Goal: Task Accomplishment & Management: Use online tool/utility

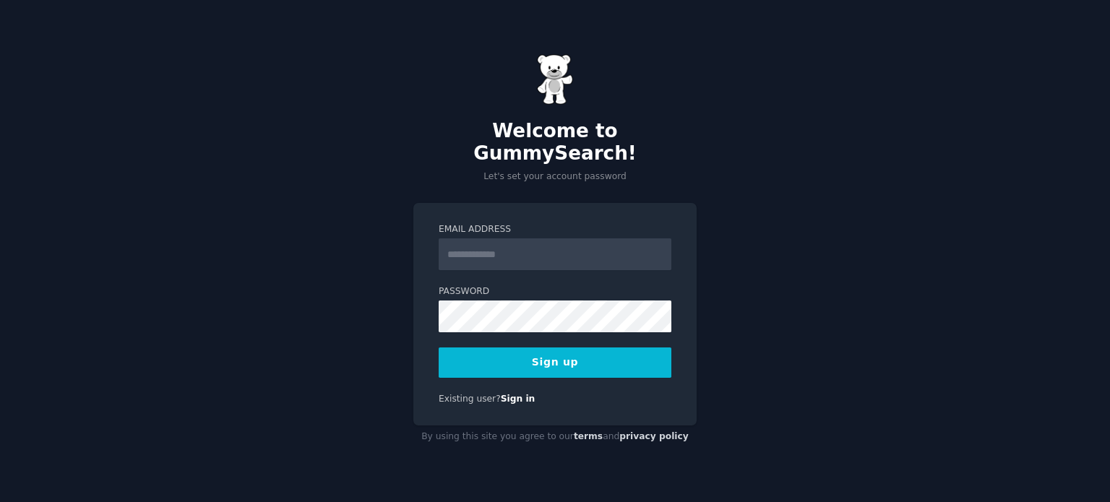
click at [471, 245] on input "Email Address" at bounding box center [555, 254] width 233 height 32
click at [590, 243] on input "Email Address" at bounding box center [555, 254] width 233 height 32
click at [439, 270] on div at bounding box center [439, 270] width 0 height 0
click at [486, 238] on input "Email Address" at bounding box center [555, 254] width 233 height 32
drag, startPoint x: 511, startPoint y: 236, endPoint x: 406, endPoint y: 239, distance: 104.8
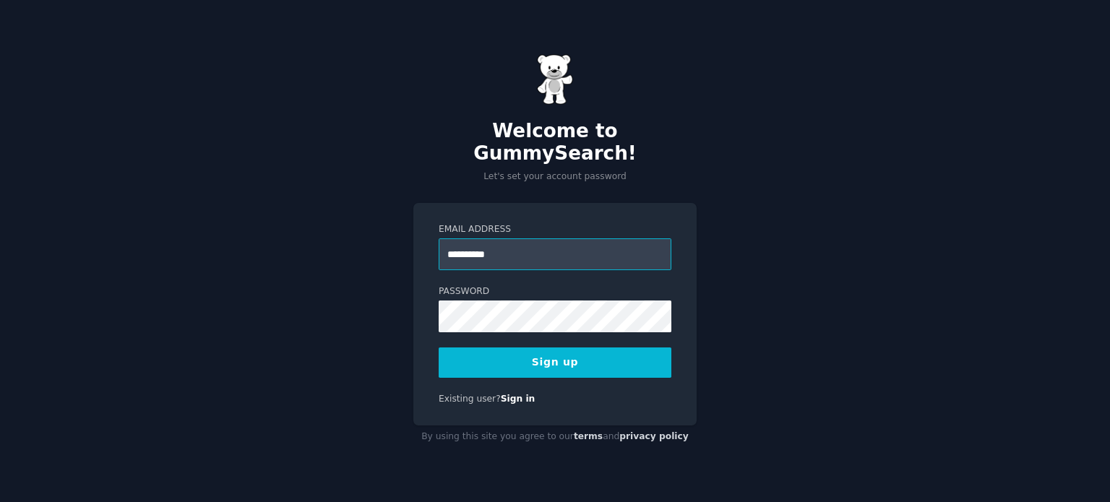
click at [406, 239] on div "**********" at bounding box center [555, 251] width 1110 height 502
click at [564, 360] on button "Sign up" at bounding box center [555, 363] width 233 height 30
click at [519, 242] on input "**********" at bounding box center [555, 254] width 233 height 32
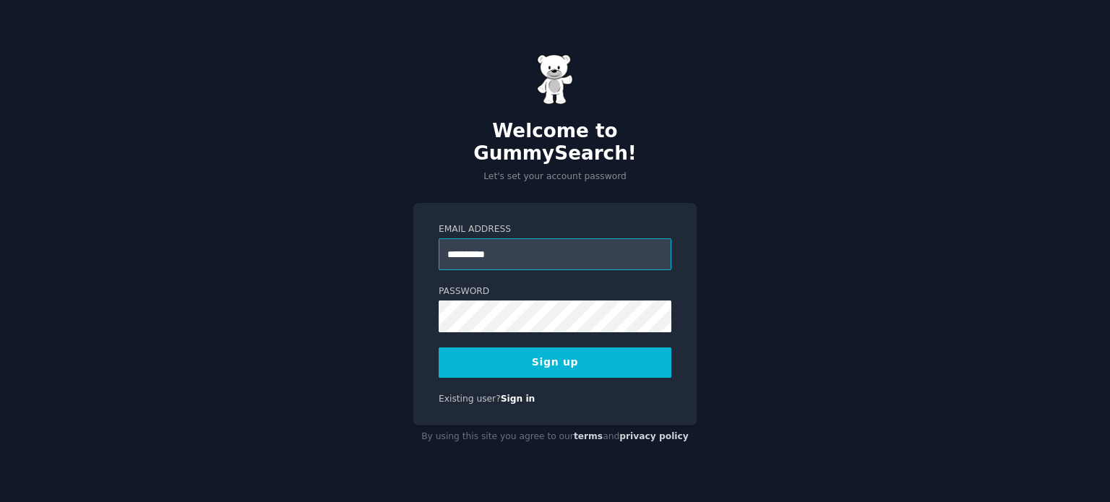
click at [519, 242] on input "**********" at bounding box center [555, 254] width 233 height 32
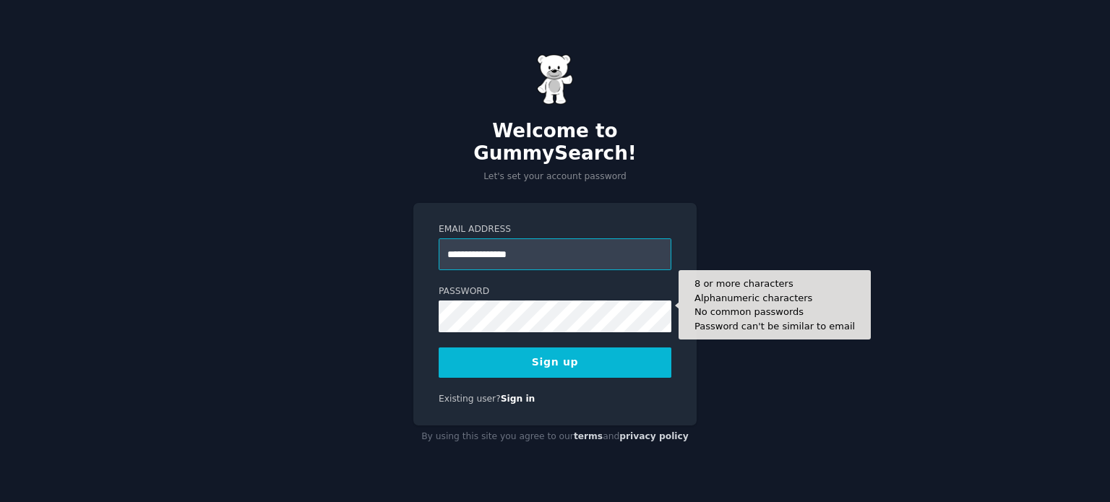
type input "**********"
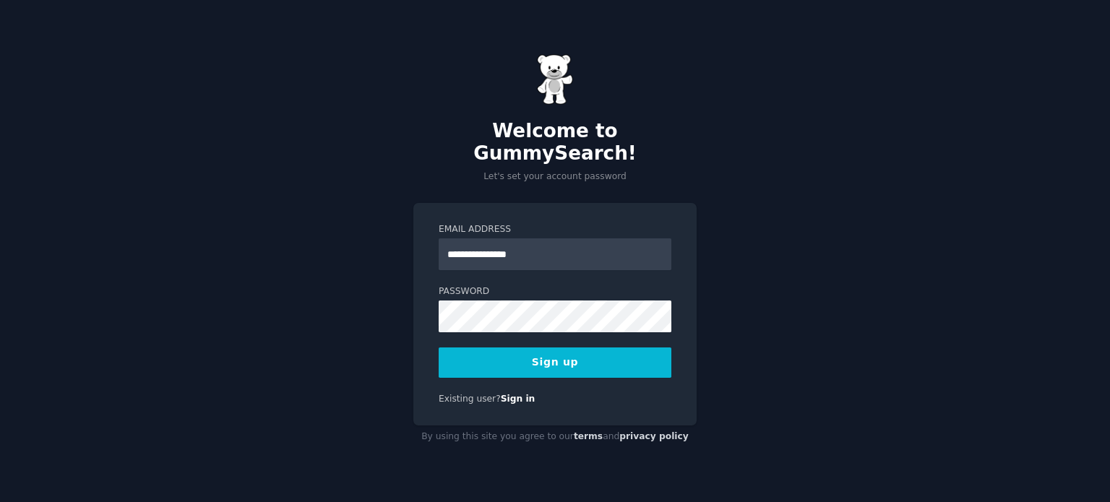
click at [538, 369] on div "**********" at bounding box center [554, 314] width 283 height 223
click at [535, 355] on button "Sign up" at bounding box center [555, 363] width 233 height 30
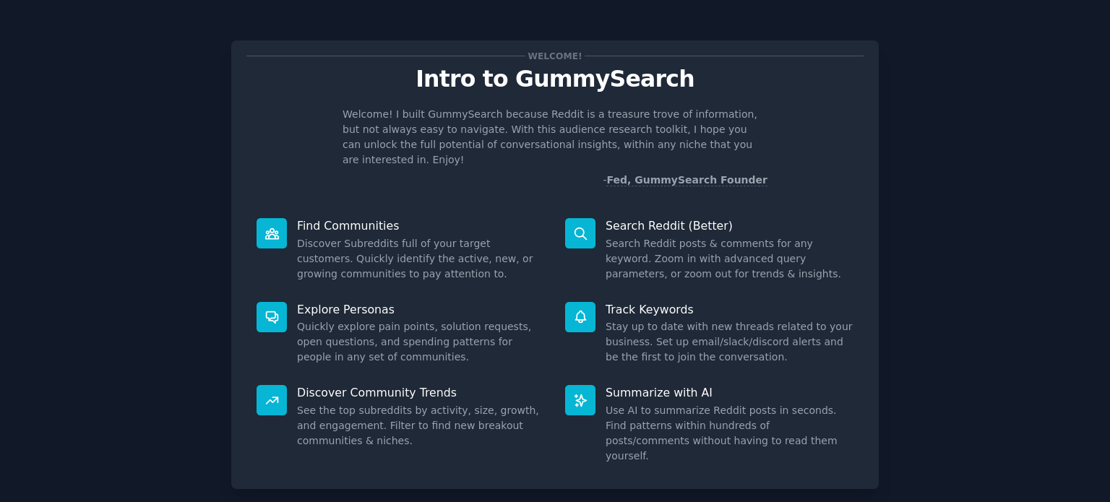
scroll to position [63, 0]
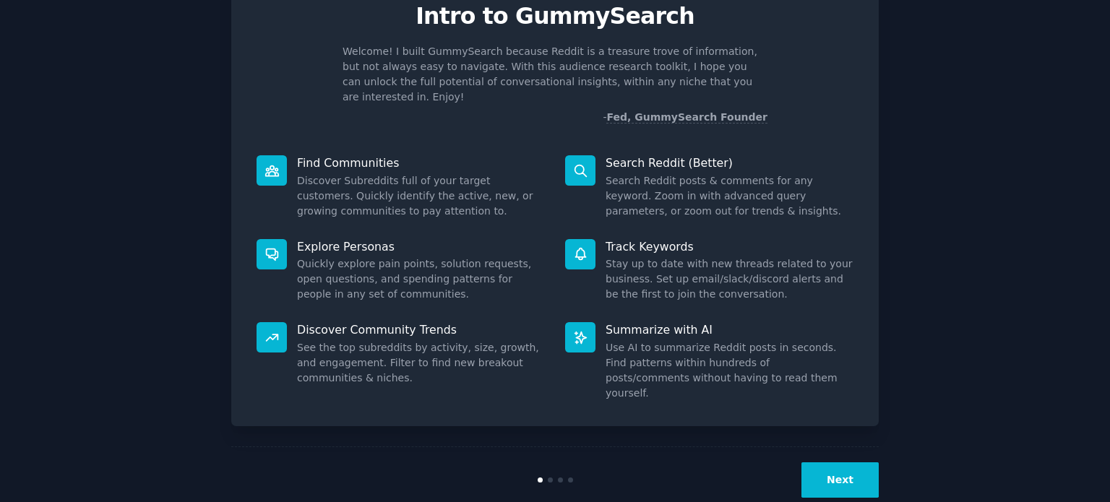
click at [831, 463] on button "Next" at bounding box center [839, 480] width 77 height 35
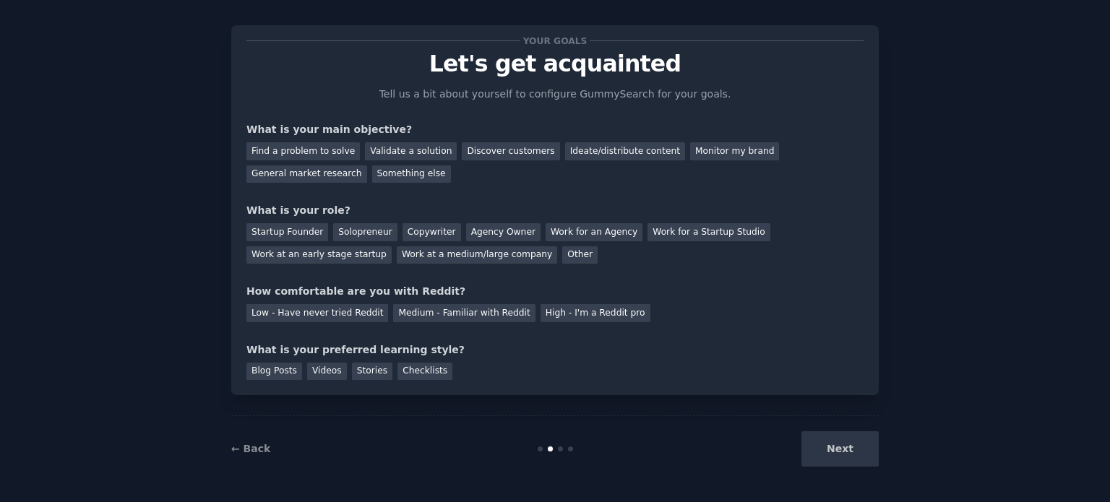
scroll to position [14, 0]
click at [325, 156] on div "Find a problem to solve" at bounding box center [302, 152] width 113 height 18
click at [369, 150] on div "Validate a solution" at bounding box center [411, 152] width 92 height 18
click at [282, 150] on div "Find a problem to solve" at bounding box center [302, 152] width 113 height 18
click at [306, 239] on div "Startup Founder" at bounding box center [287, 233] width 82 height 18
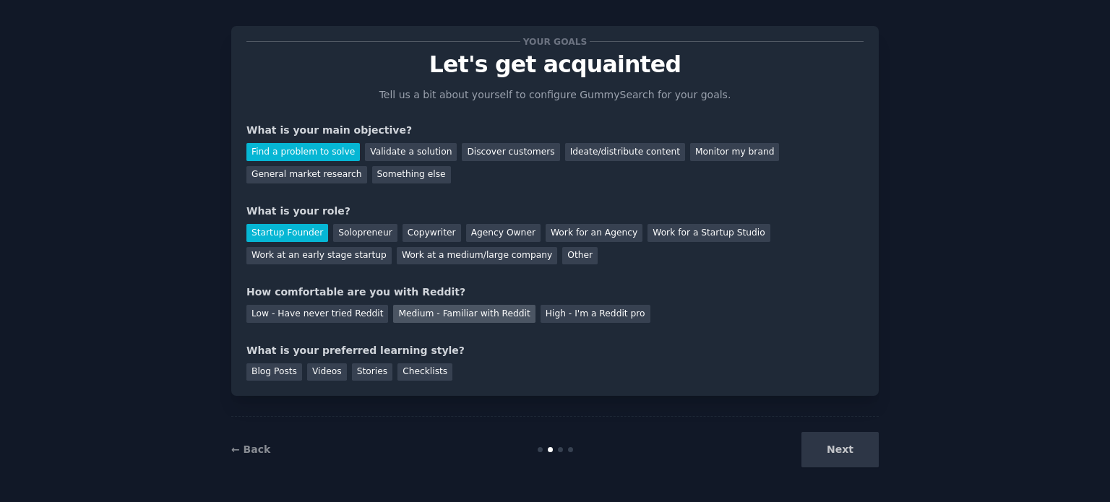
click at [432, 311] on div "Medium - Familiar with Reddit" at bounding box center [464, 314] width 142 height 18
click at [272, 366] on div "Blog Posts" at bounding box center [274, 373] width 56 height 18
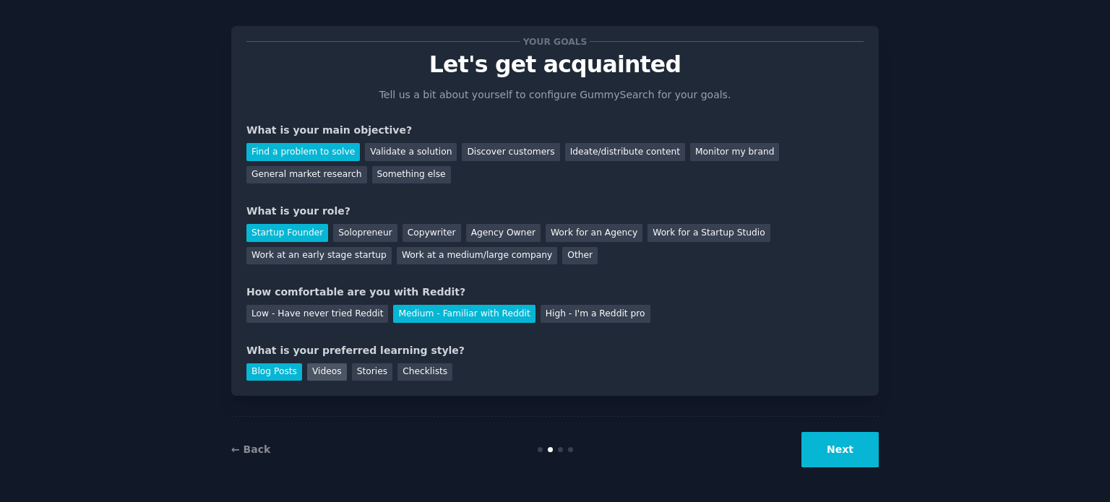
click at [312, 368] on div "Videos" at bounding box center [327, 373] width 40 height 18
click at [278, 367] on div "Blog Posts" at bounding box center [274, 373] width 56 height 18
click at [838, 442] on button "Next" at bounding box center [839, 449] width 77 height 35
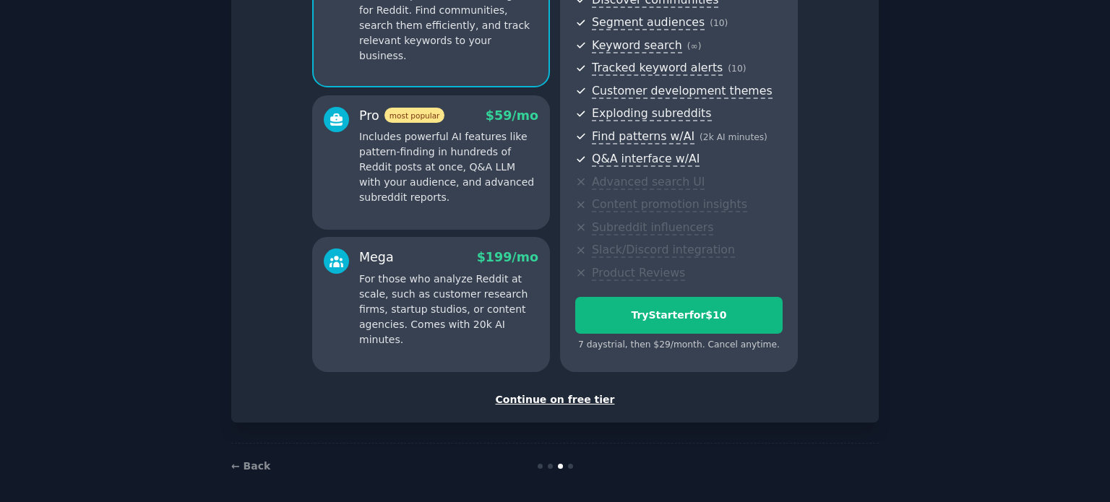
scroll to position [182, 0]
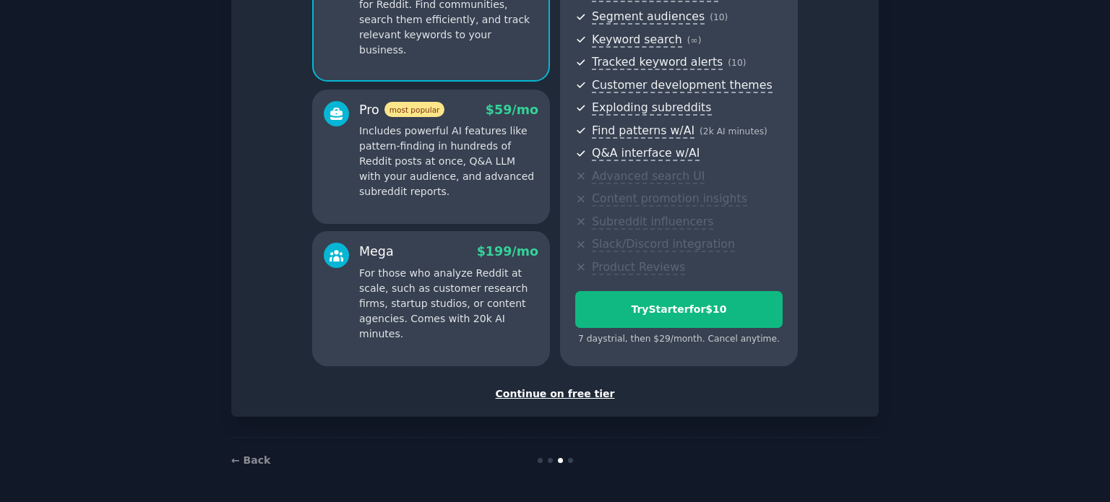
click at [587, 387] on div "Continue on free tier" at bounding box center [554, 394] width 617 height 15
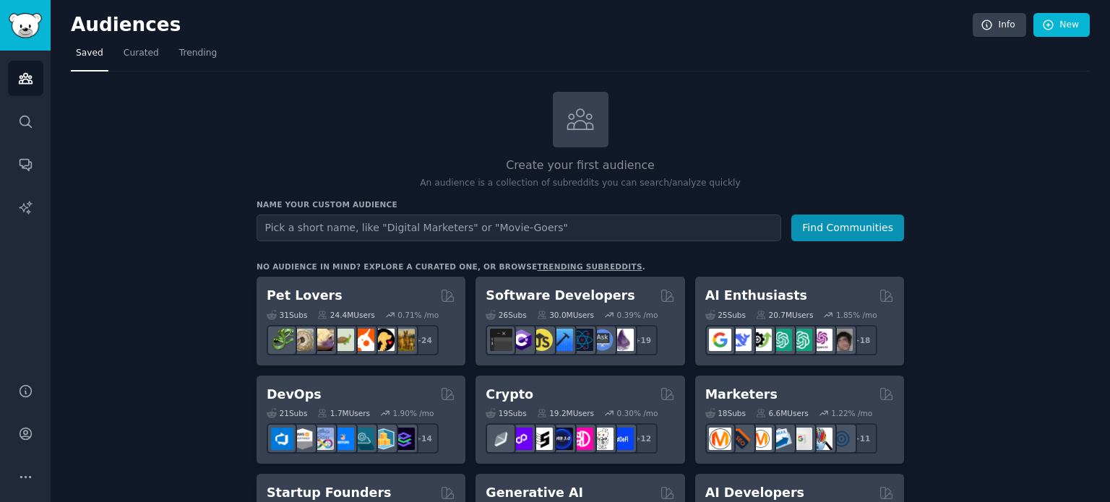
click at [405, 225] on input "text" at bounding box center [519, 228] width 525 height 27
type input "C"
drag, startPoint x: 338, startPoint y: 225, endPoint x: 283, endPoint y: 228, distance: 55.0
click at [283, 228] on input "igaming" at bounding box center [519, 228] width 525 height 27
type input "i"
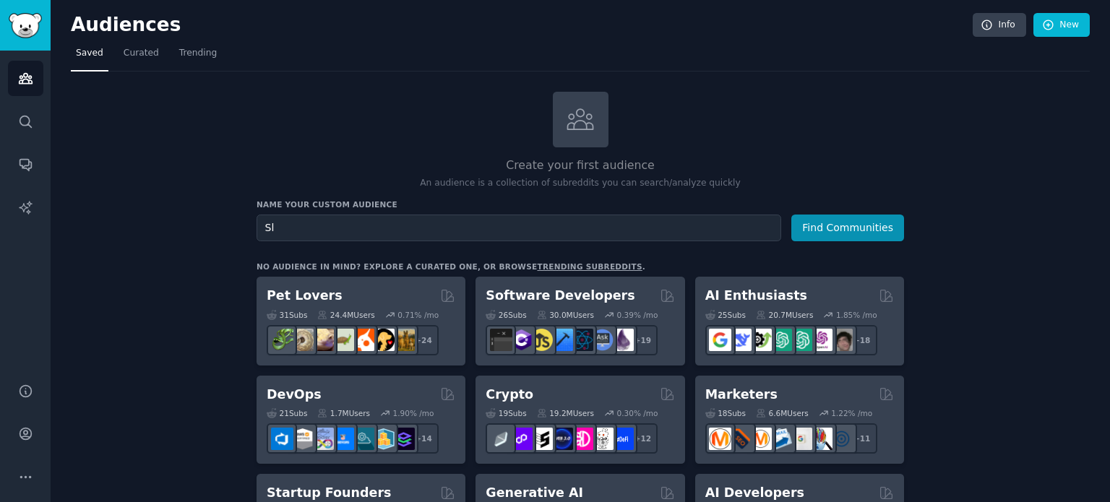
type input "S"
type input "Casino players"
click at [849, 231] on button "Find Communities" at bounding box center [847, 228] width 113 height 27
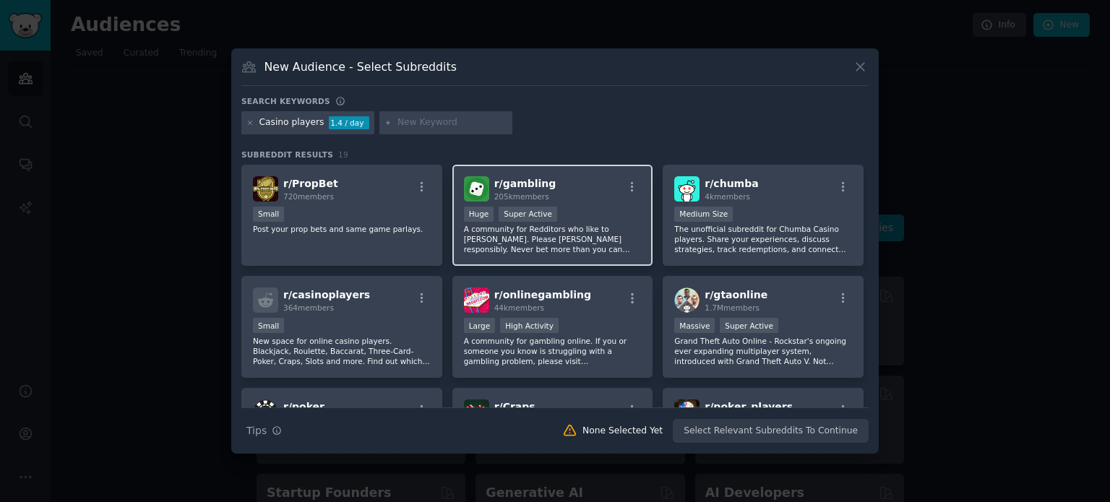
click at [601, 216] on div "Huge Super Active" at bounding box center [553, 216] width 178 height 18
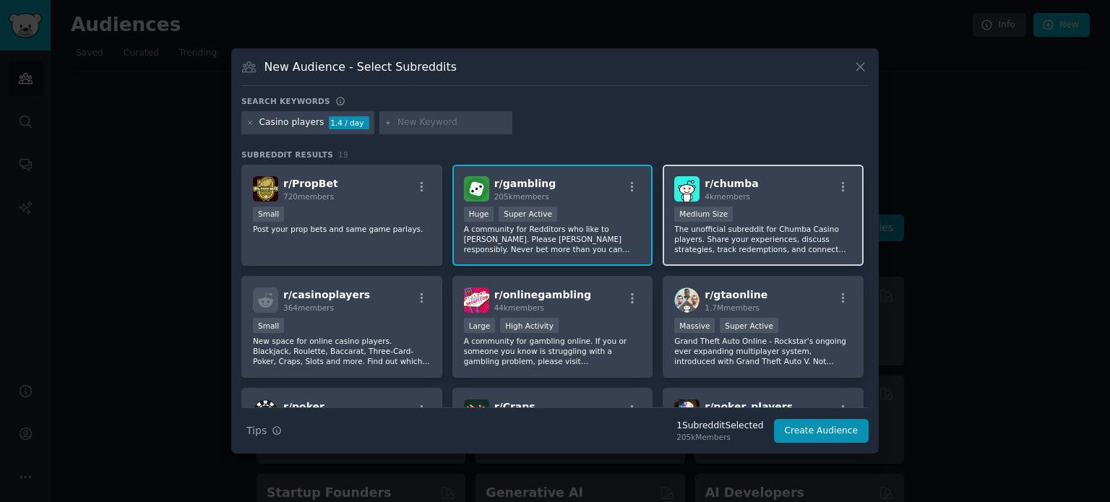
click at [802, 208] on div "1000 - 10,000 members Medium Size" at bounding box center [763, 216] width 178 height 18
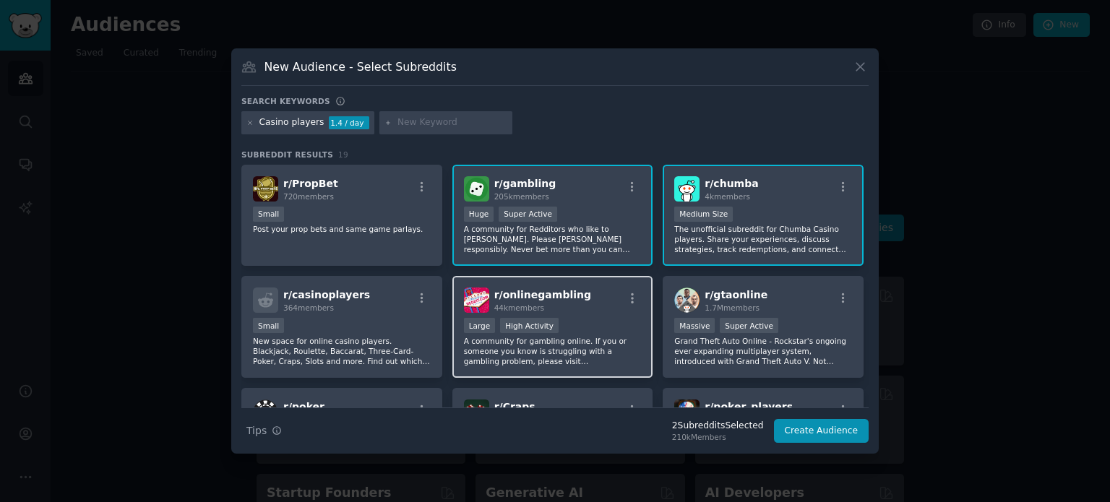
click at [600, 324] on div "Large High Activity" at bounding box center [553, 327] width 178 height 18
click at [409, 119] on input "text" at bounding box center [452, 122] width 110 height 13
type input "slots"
drag, startPoint x: 423, startPoint y: 122, endPoint x: 326, endPoint y: 121, distance: 97.6
click at [326, 121] on div "Casino players 1.4 / day slots" at bounding box center [554, 125] width 627 height 28
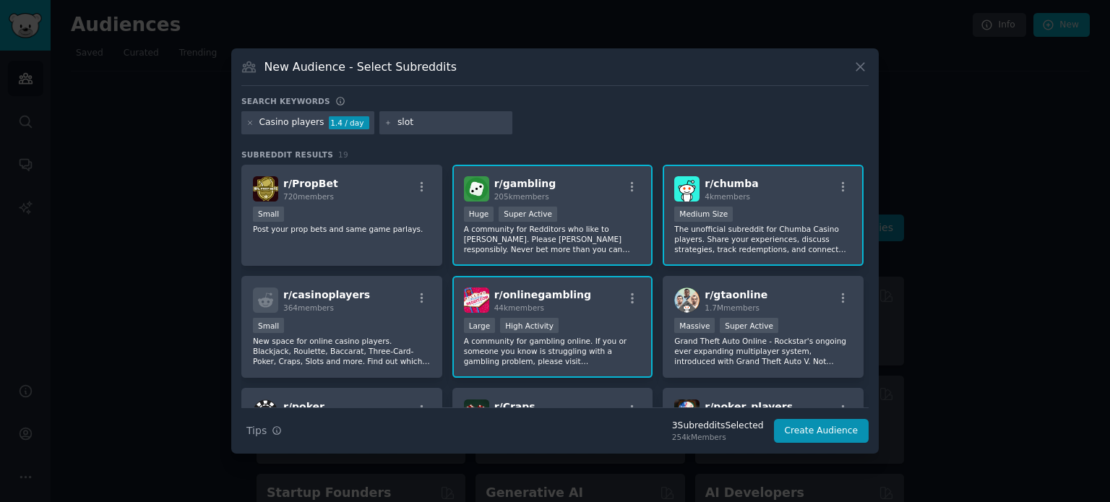
click at [384, 119] on icon at bounding box center [388, 123] width 8 height 8
click at [412, 121] on input "slot" at bounding box center [452, 122] width 110 height 13
click at [443, 122] on input "slots" at bounding box center [452, 122] width 110 height 13
click at [283, 433] on button "Search Tips Tips" at bounding box center [264, 430] width 46 height 25
type input "slots"
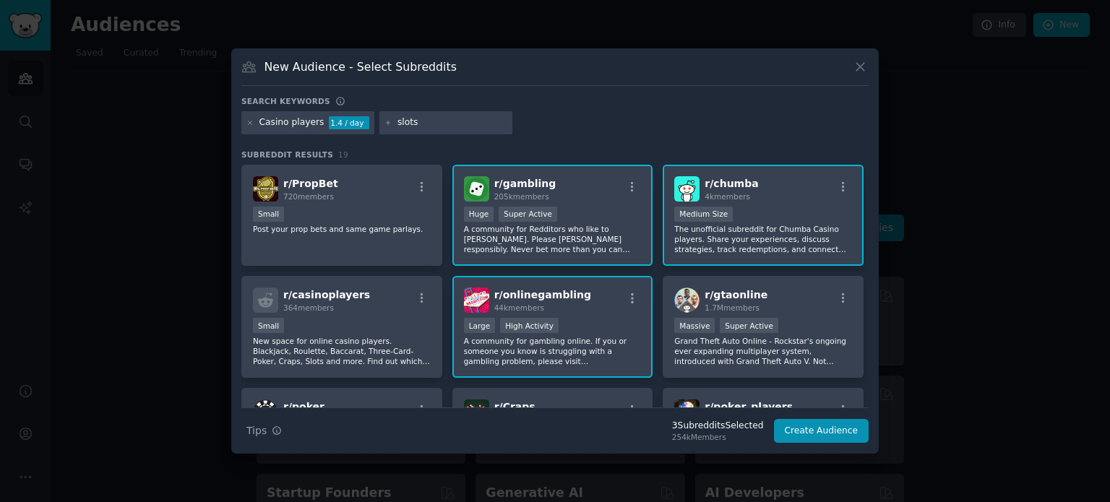
drag, startPoint x: 419, startPoint y: 121, endPoint x: 347, endPoint y: 121, distance: 72.3
click at [347, 121] on div "Casino players 1.4 / day slots" at bounding box center [554, 125] width 627 height 28
click at [249, 121] on icon at bounding box center [250, 123] width 8 height 8
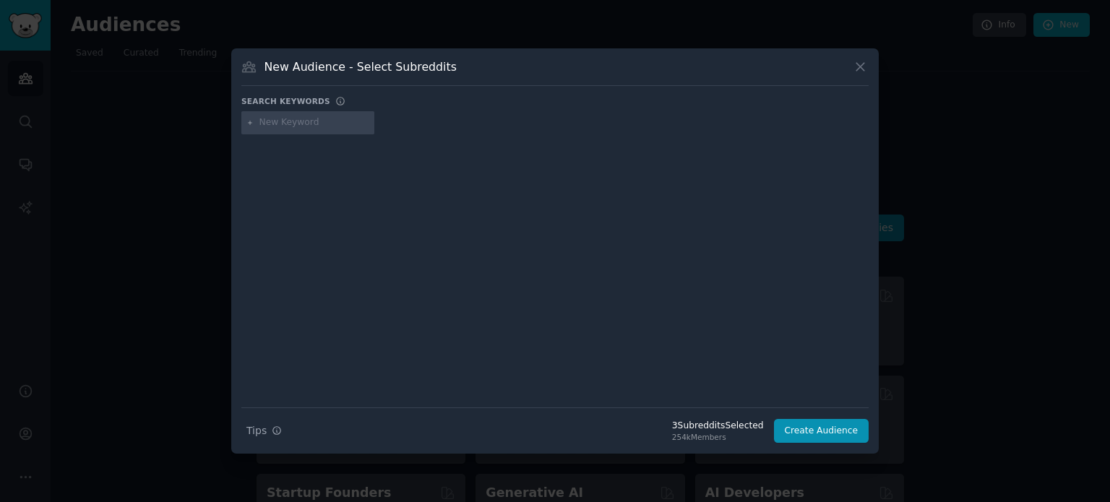
click at [308, 124] on input "text" at bounding box center [314, 122] width 110 height 13
type input "i"
type input "gambling"
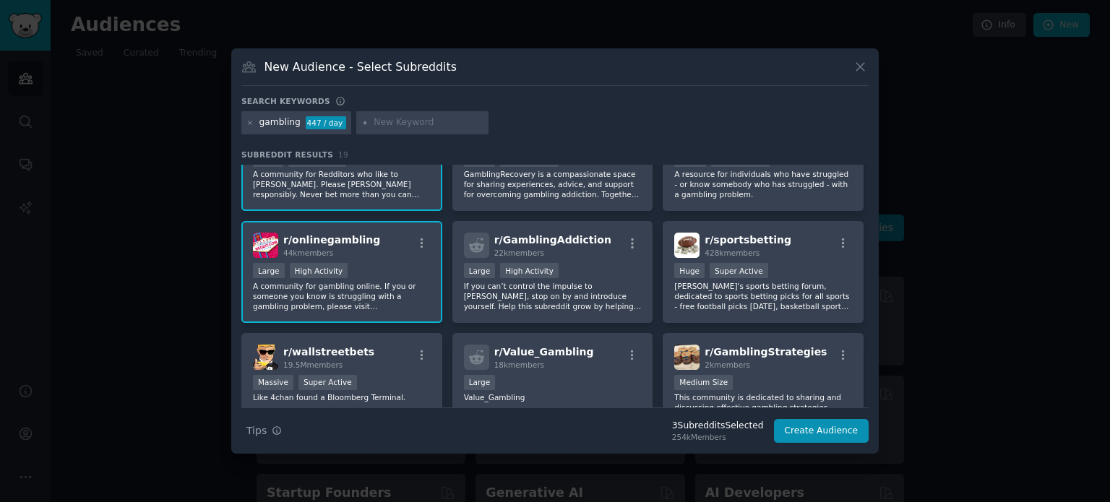
scroll to position [68, 0]
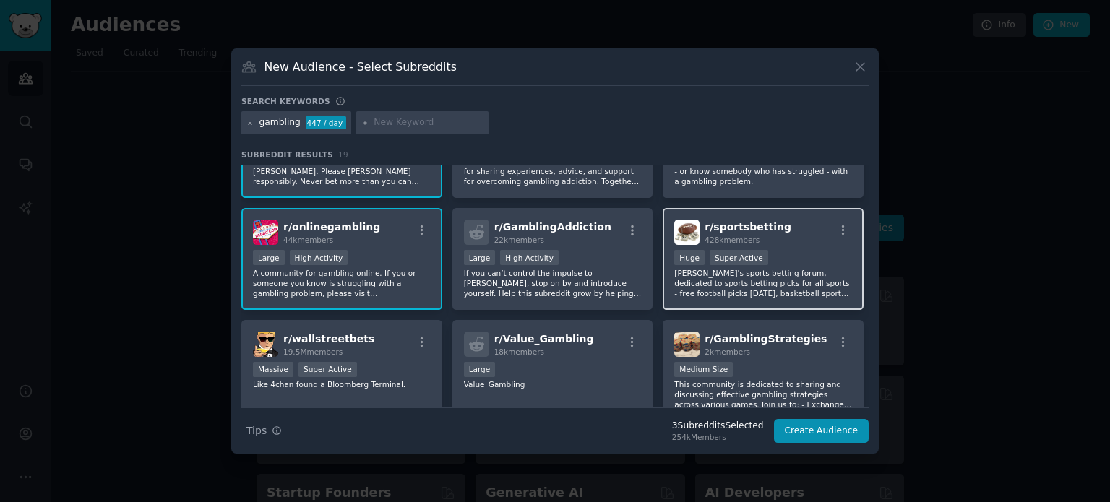
click at [801, 258] on div "Huge Super Active" at bounding box center [763, 259] width 178 height 18
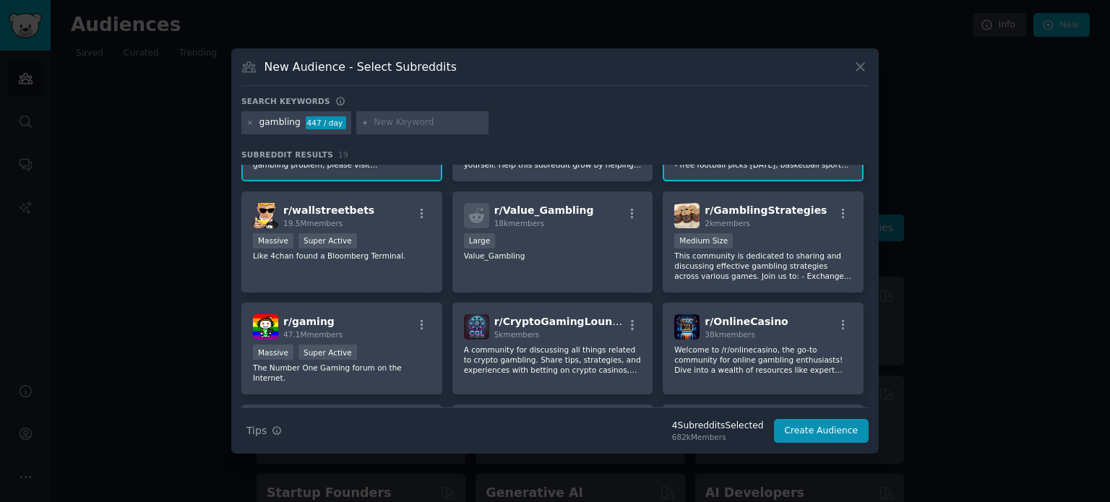
scroll to position [199, 0]
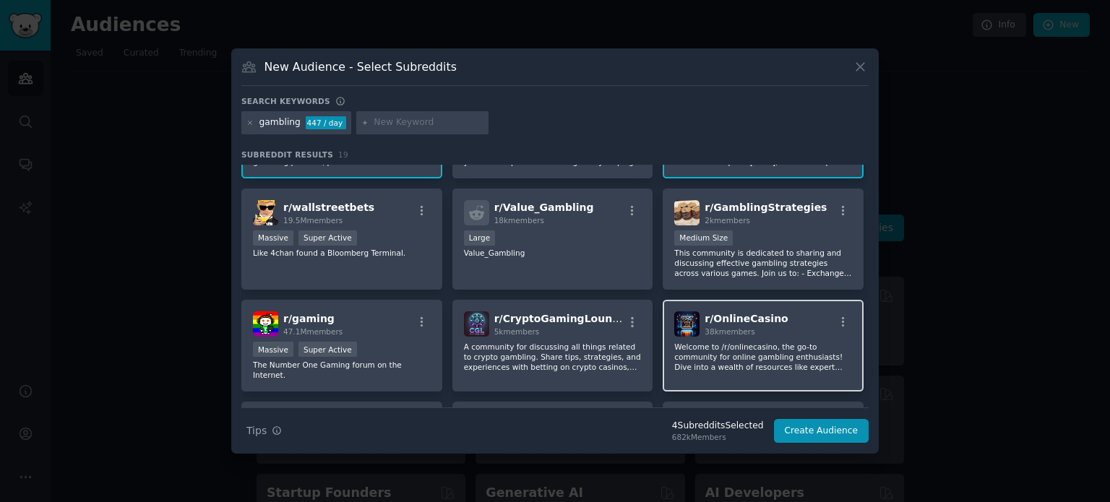
click at [821, 319] on div "r/ OnlineCasino 38k members" at bounding box center [763, 323] width 178 height 25
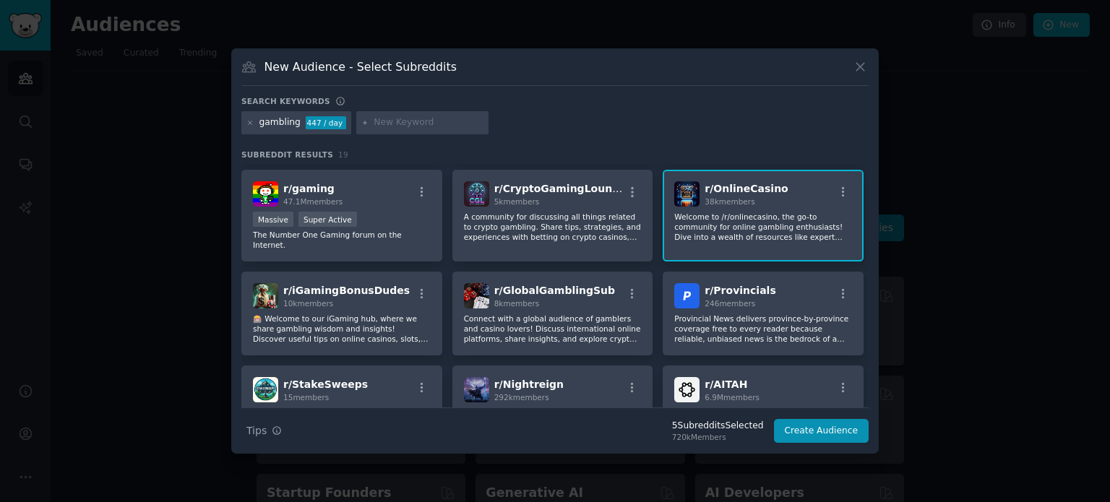
scroll to position [332, 0]
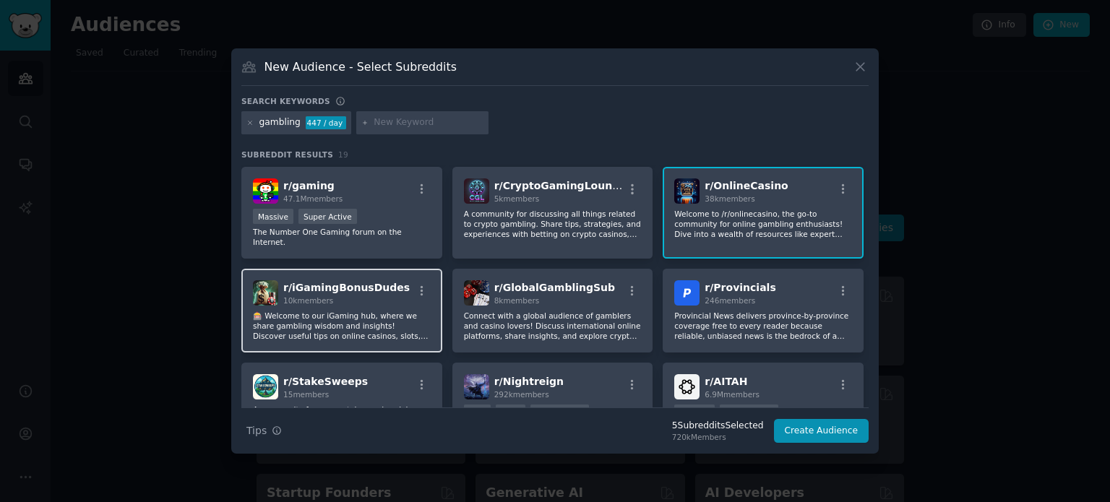
click at [380, 334] on div "r/ iGamingBonusDudes 10k members 🎰 Welcome to our iGaming hub, where we share g…" at bounding box center [341, 311] width 201 height 84
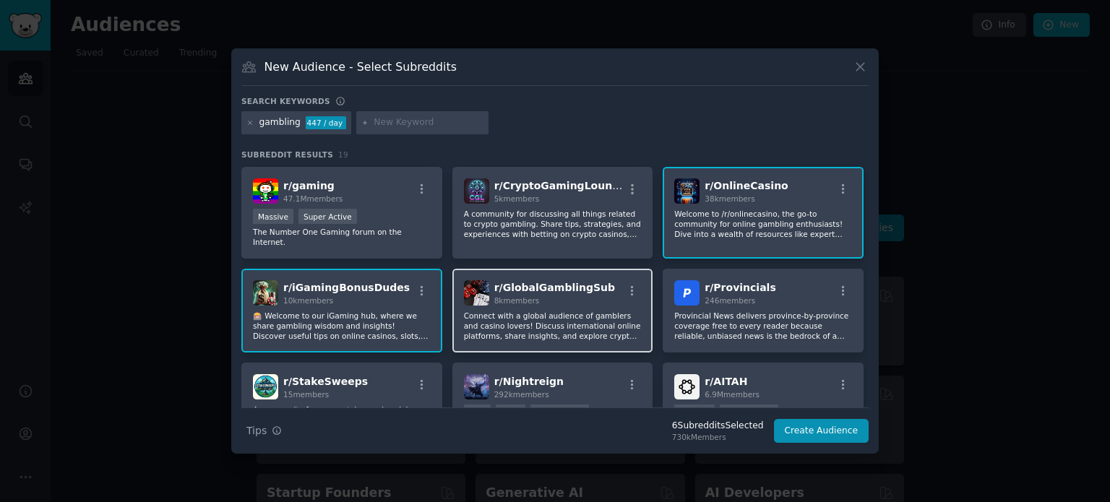
click at [585, 311] on p "Connect with a global audience of gamblers and casino lovers! Discuss internati…" at bounding box center [553, 326] width 178 height 30
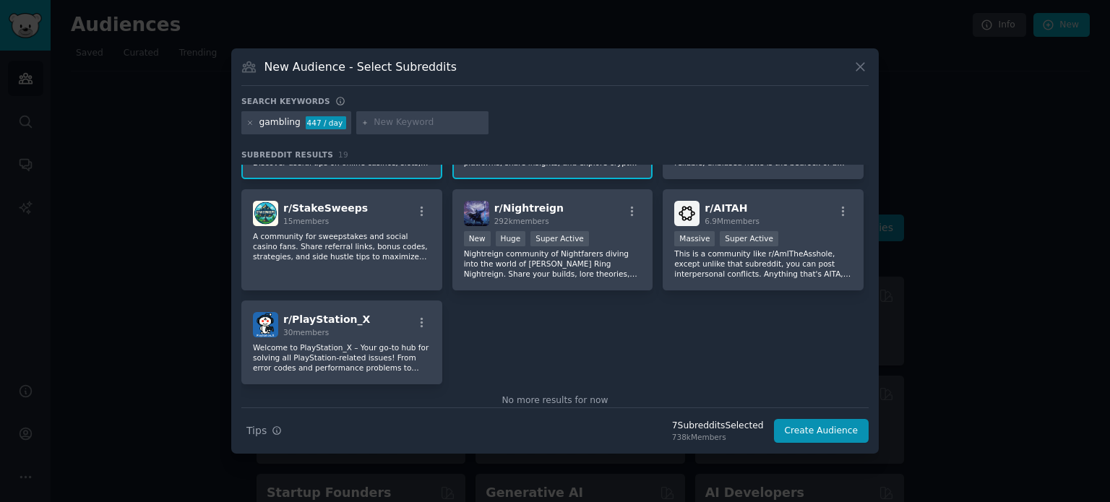
scroll to position [522, 0]
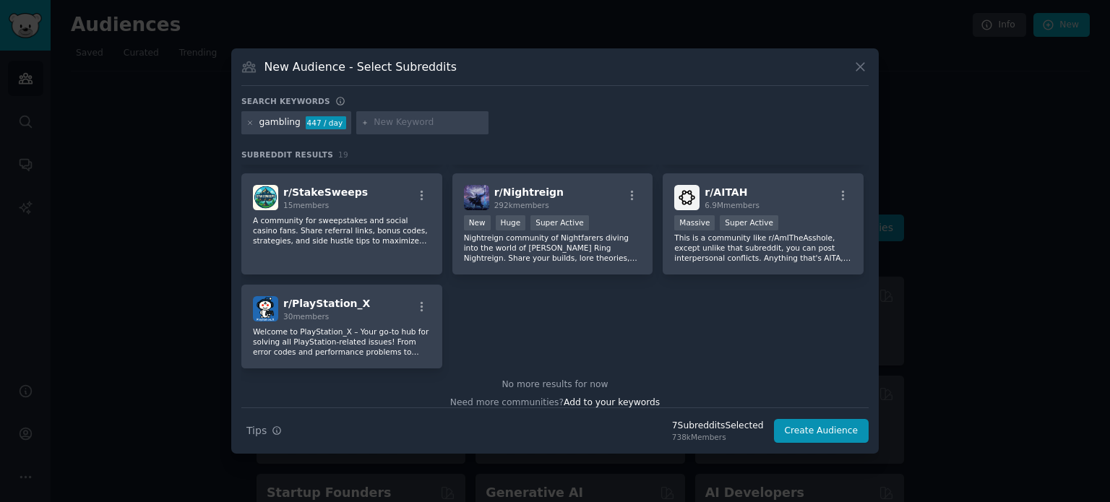
click at [423, 121] on input "text" at bounding box center [429, 122] width 110 height 13
type input "sweeps"
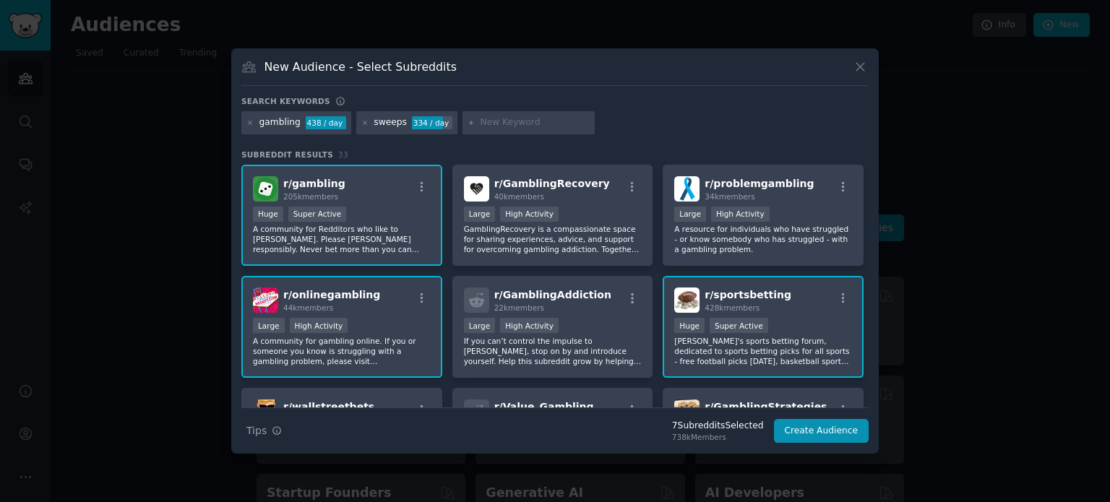
drag, startPoint x: 869, startPoint y: 186, endPoint x: 867, endPoint y: 201, distance: 14.5
click at [867, 201] on div "New Audience - Select Subreddits Search keywords Try a 2-4 keywords your audien…" at bounding box center [555, 250] width 648 height 405
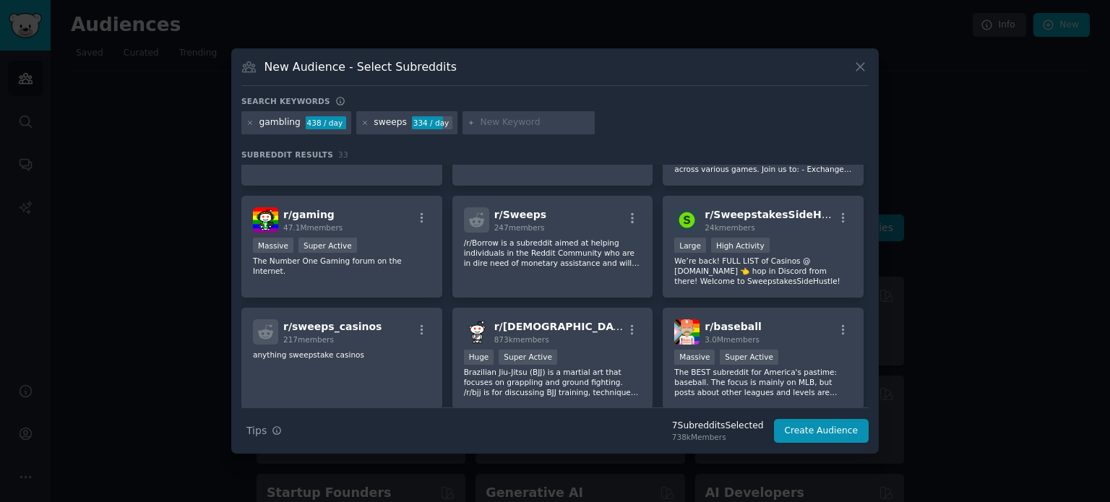
scroll to position [306, 0]
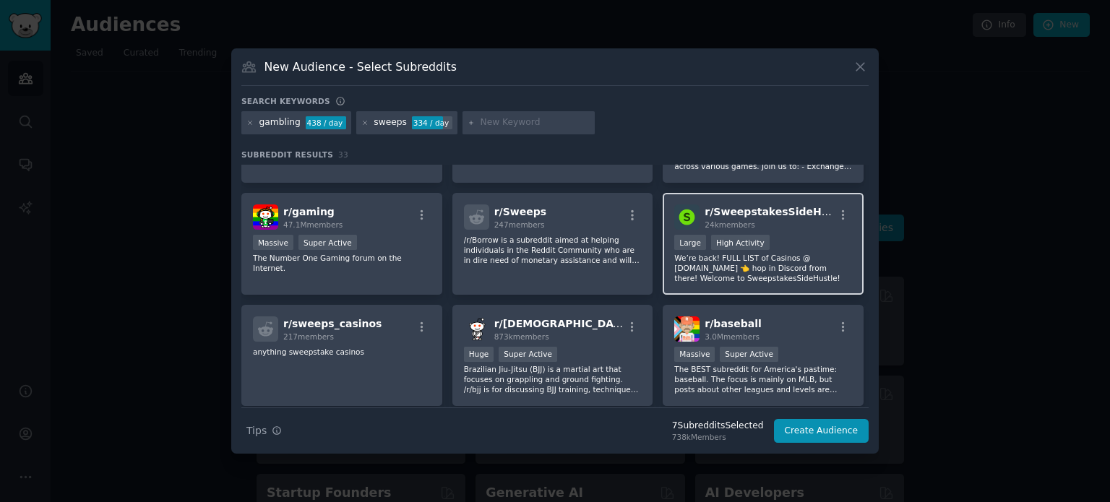
click at [798, 243] on div "Large High Activity" at bounding box center [763, 244] width 178 height 18
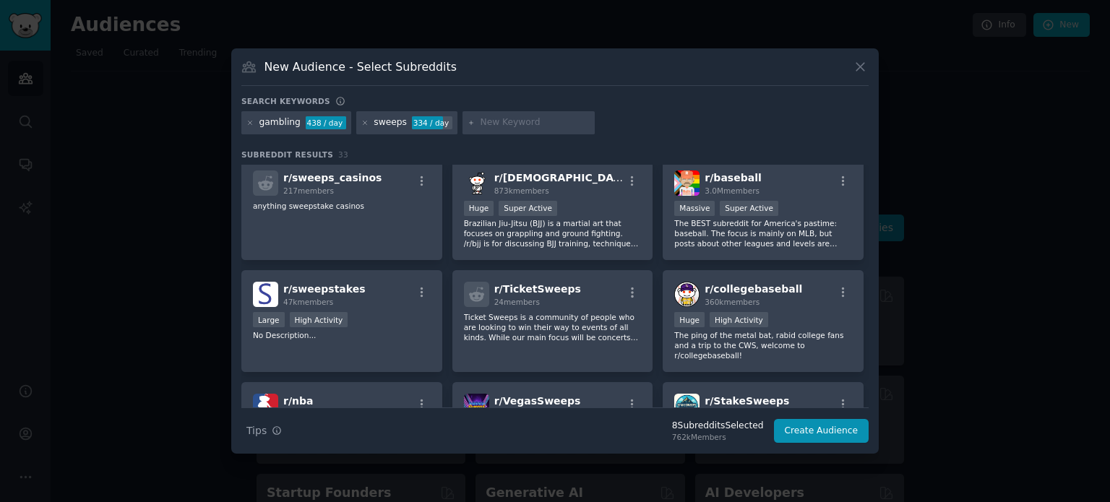
scroll to position [460, 0]
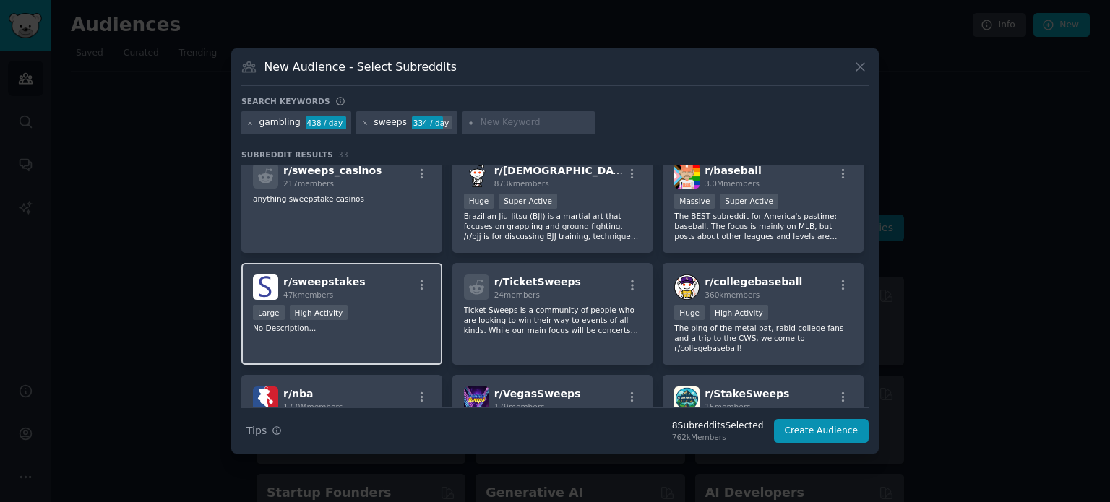
click at [402, 311] on div "Large High Activity" at bounding box center [342, 314] width 178 height 18
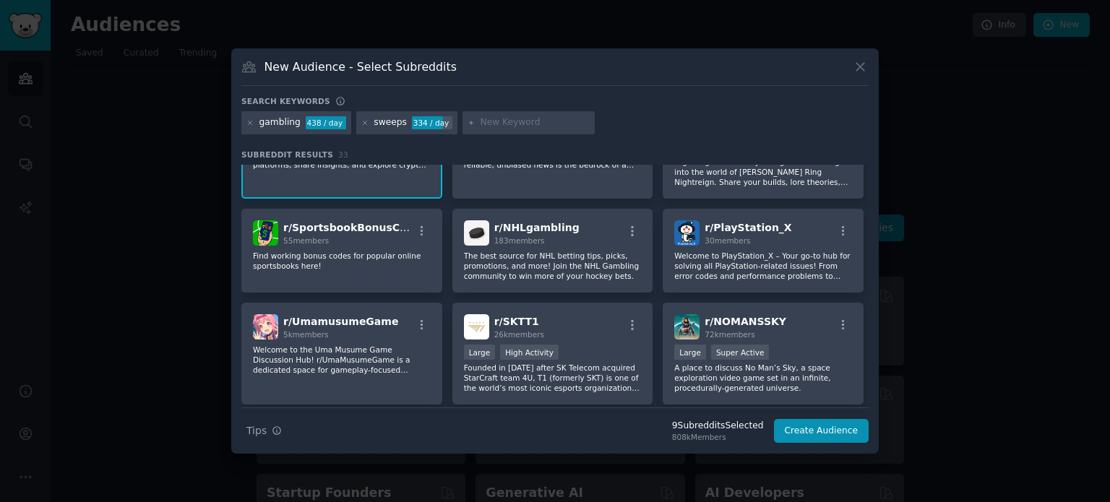
scroll to position [956, 0]
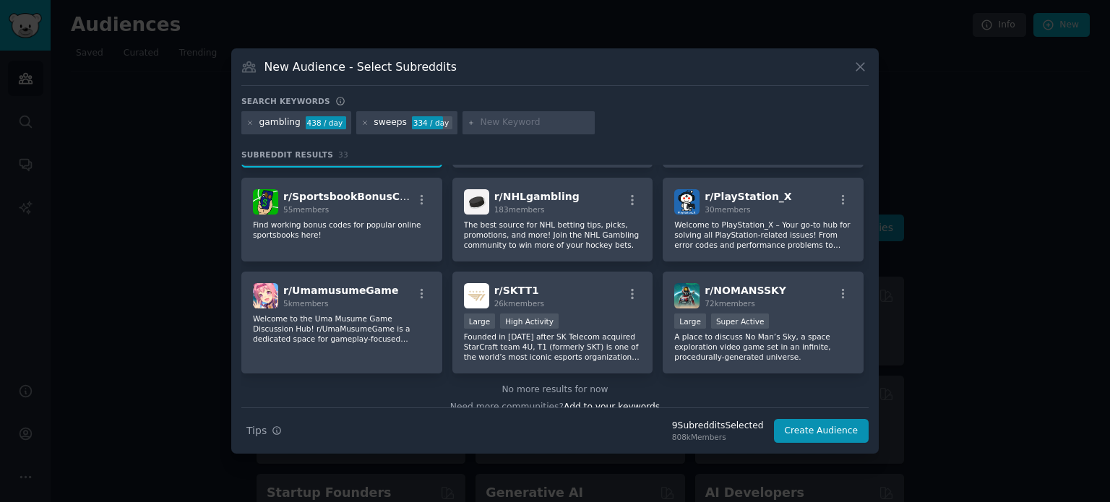
click at [517, 129] on input "text" at bounding box center [535, 122] width 110 height 13
type input "slots"
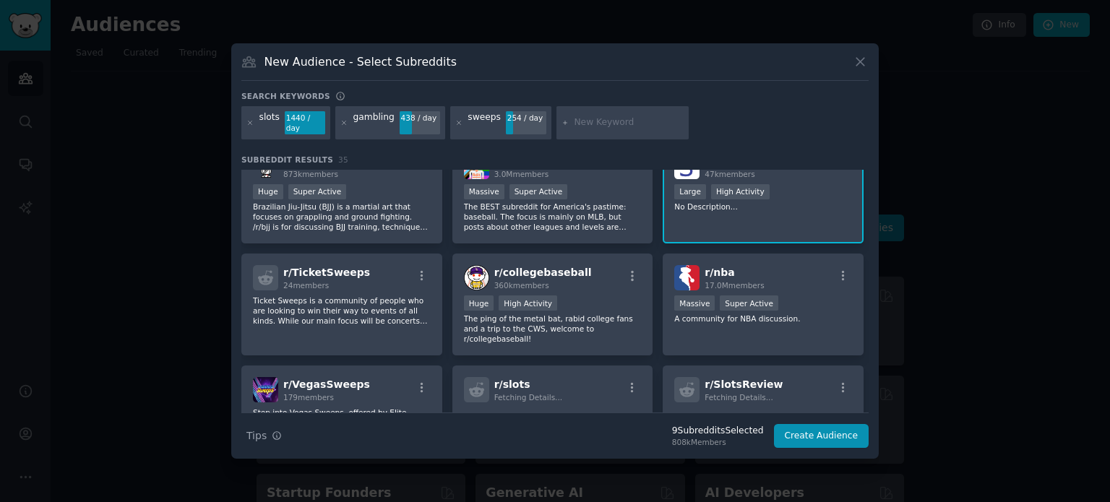
scroll to position [702, 0]
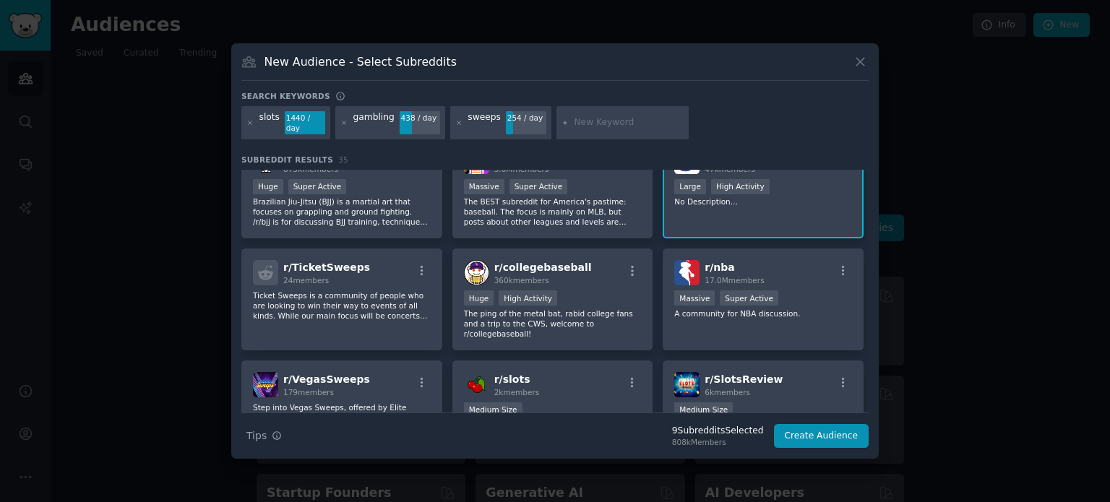
click at [592, 124] on input "text" at bounding box center [629, 122] width 110 height 13
type input "casino"
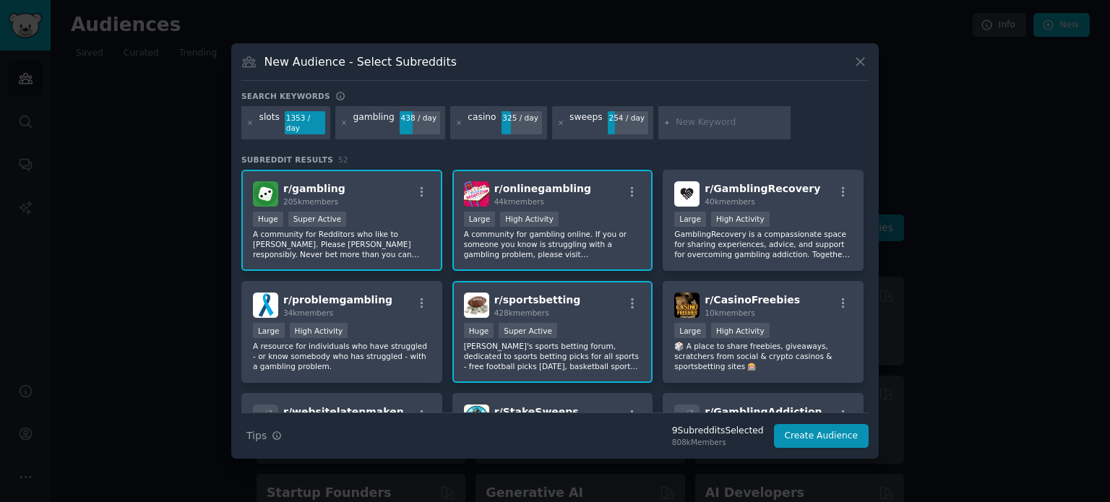
click at [864, 205] on div "r/ gambling 205k members >= 95th percentile for submissions / day Huge Super Ac…" at bounding box center [554, 388] width 627 height 436
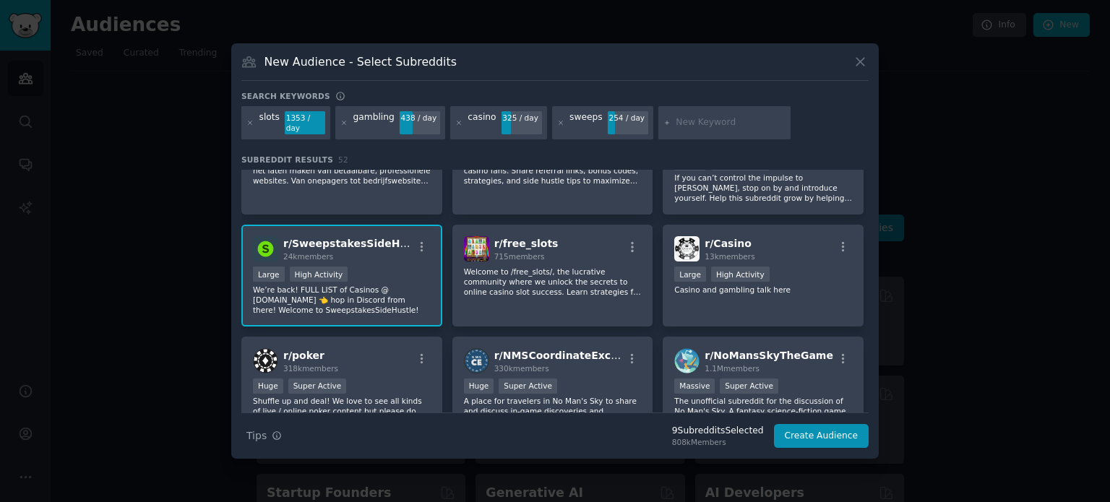
scroll to position [284, 0]
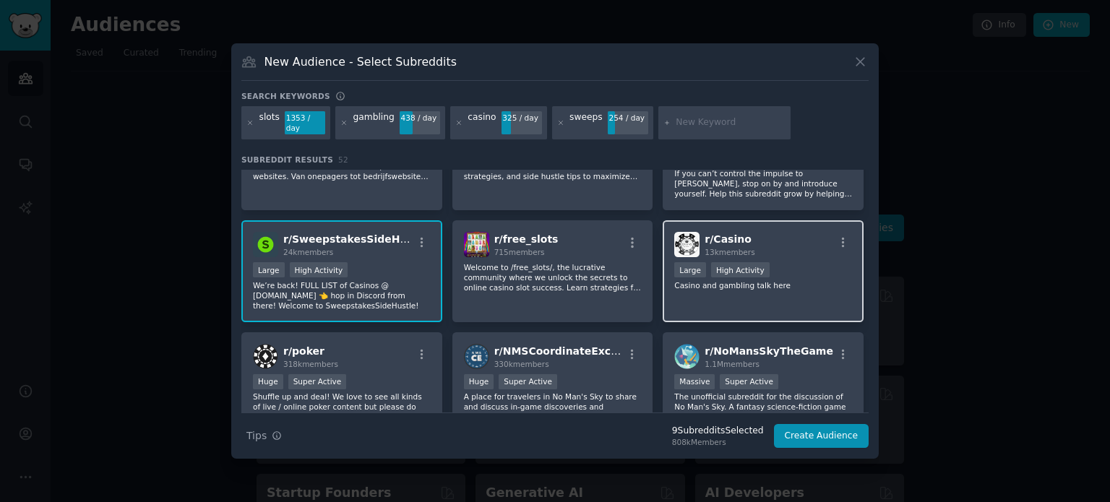
click at [818, 280] on p "Casino and gambling talk here" at bounding box center [763, 285] width 178 height 10
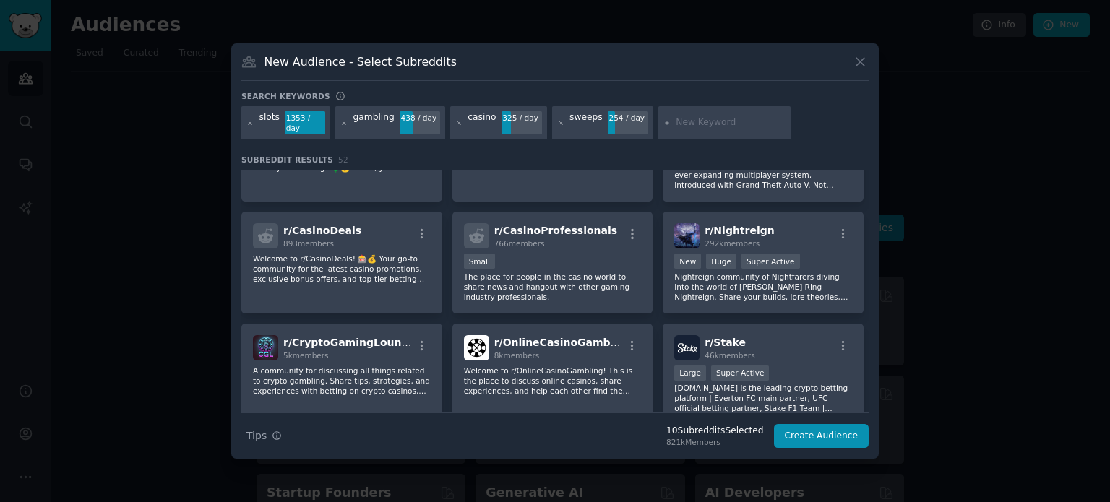
scroll to position [1388, 0]
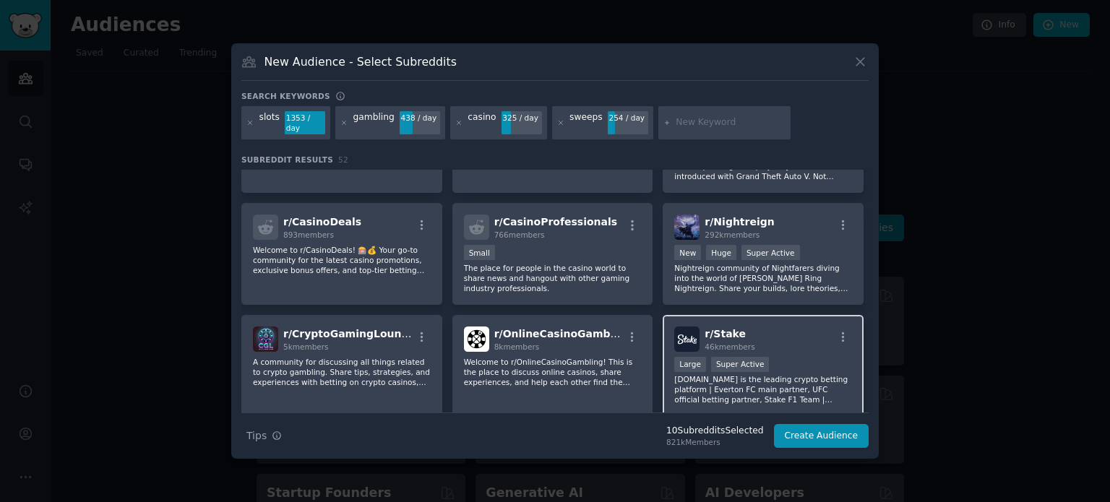
click at [833, 378] on p "[DOMAIN_NAME] is the leading crypto betting platform | Everton FC main partner,…" at bounding box center [763, 389] width 178 height 30
click at [841, 424] on button "Create Audience" at bounding box center [821, 436] width 95 height 25
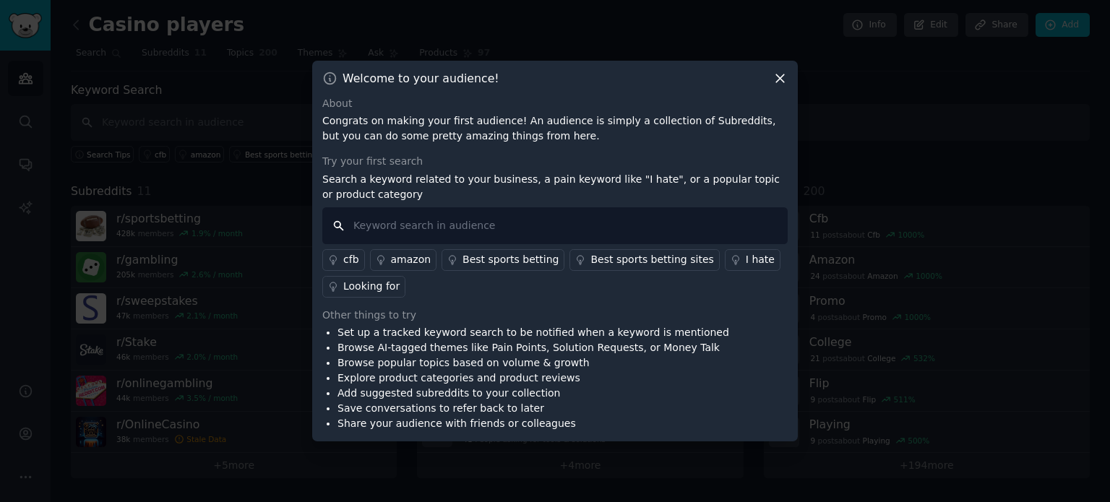
click at [403, 225] on input "text" at bounding box center [554, 225] width 465 height 37
paste input ""slot machine" + "boring" + "same thing""
type input ""slot machine" + "boring" + "same thing""
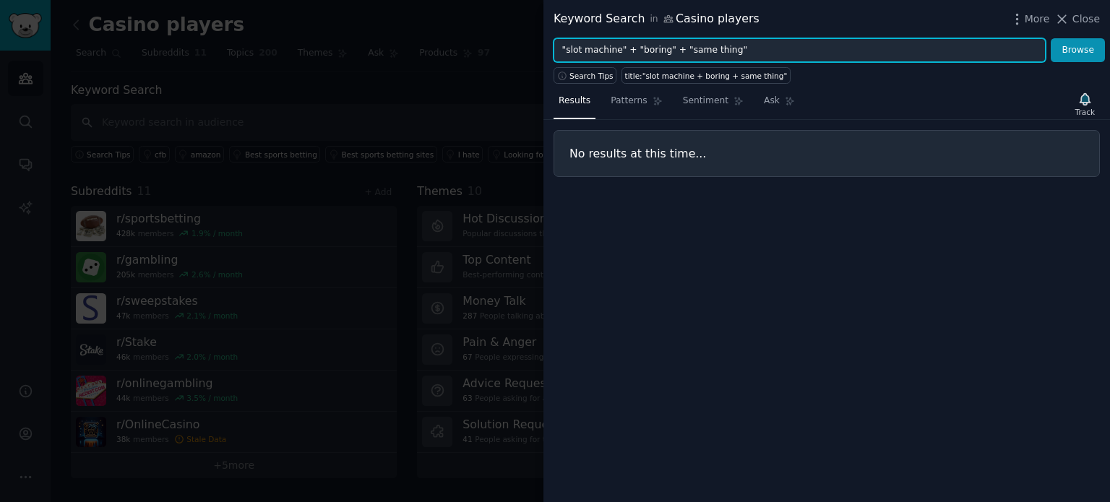
drag, startPoint x: 782, startPoint y: 51, endPoint x: 538, endPoint y: 35, distance: 244.8
click at [538, 35] on div "Keyword Search in Casino players More Close "slot machine" + "boring" + "same t…" at bounding box center [555, 251] width 1110 height 502
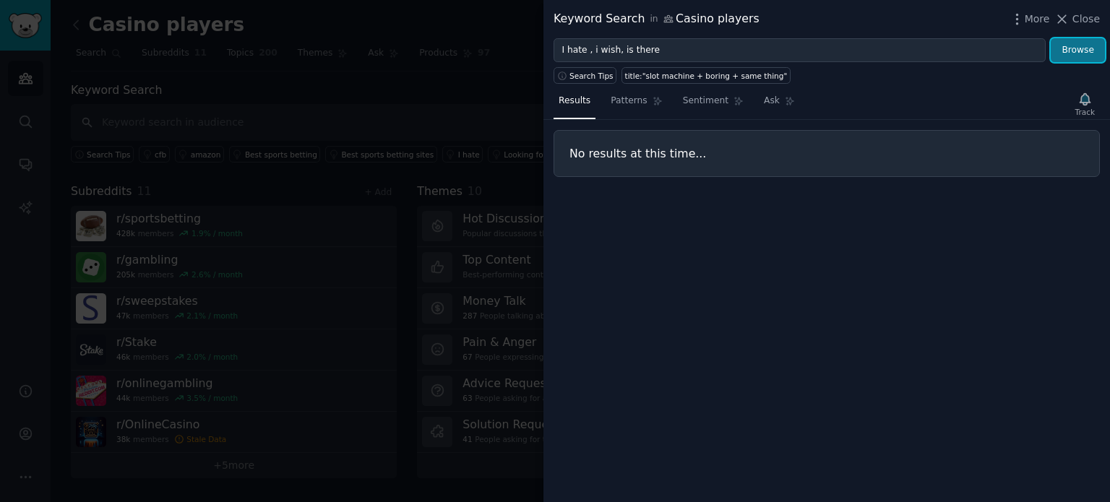
click at [1071, 57] on button "Browse" at bounding box center [1078, 50] width 54 height 25
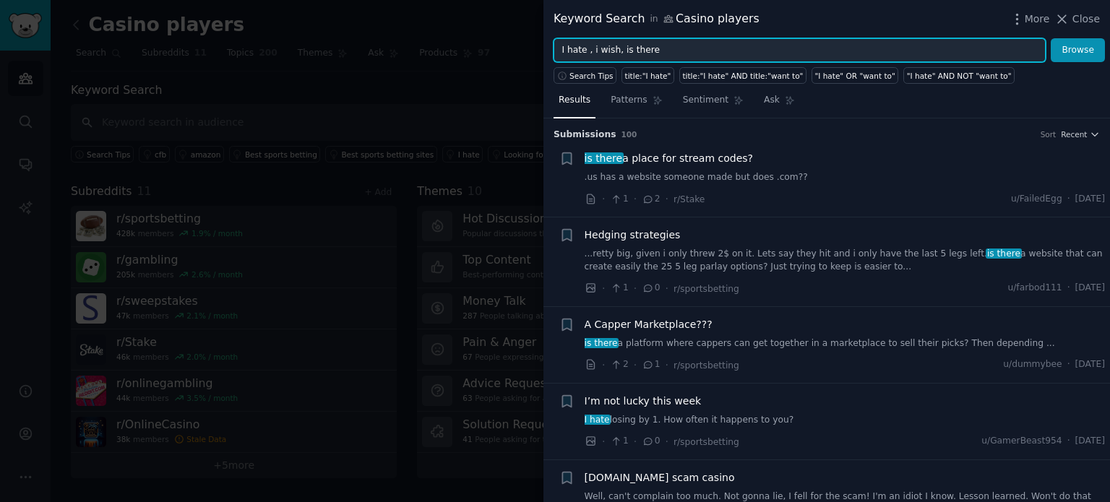
click at [665, 47] on input "I hate , i wish, is there" at bounding box center [800, 50] width 492 height 25
type input "I hate , i wish, is there, wish they had, unfair"
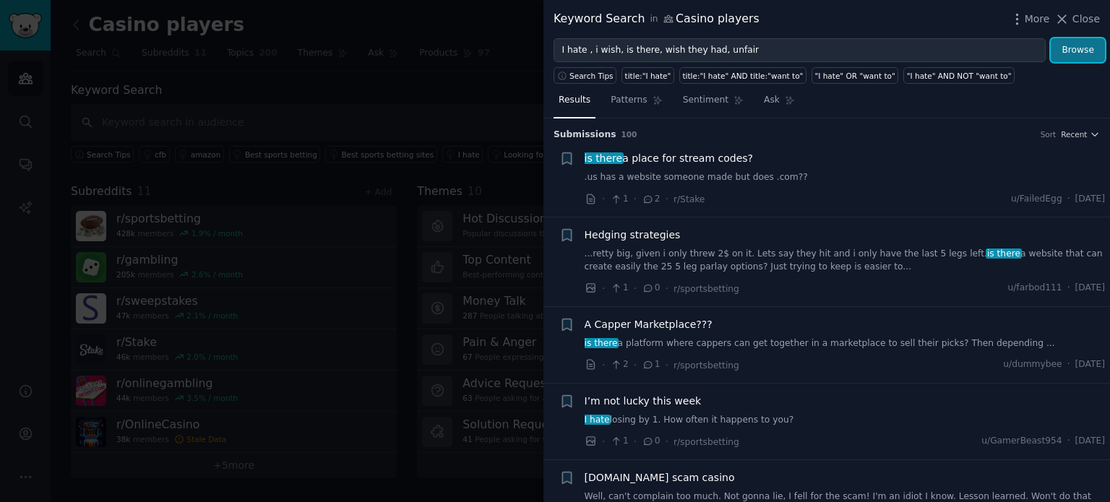
click at [1072, 43] on button "Browse" at bounding box center [1078, 50] width 54 height 25
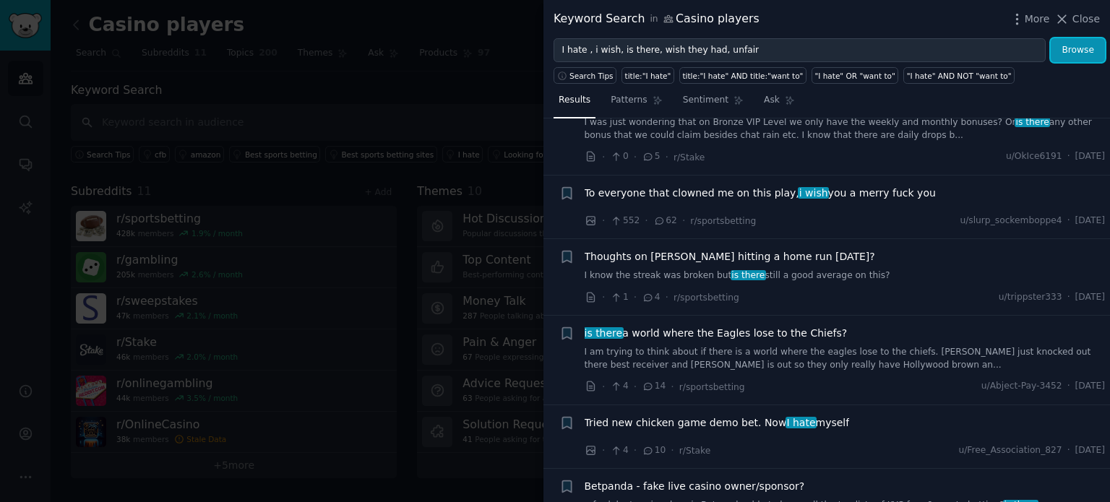
scroll to position [655, 0]
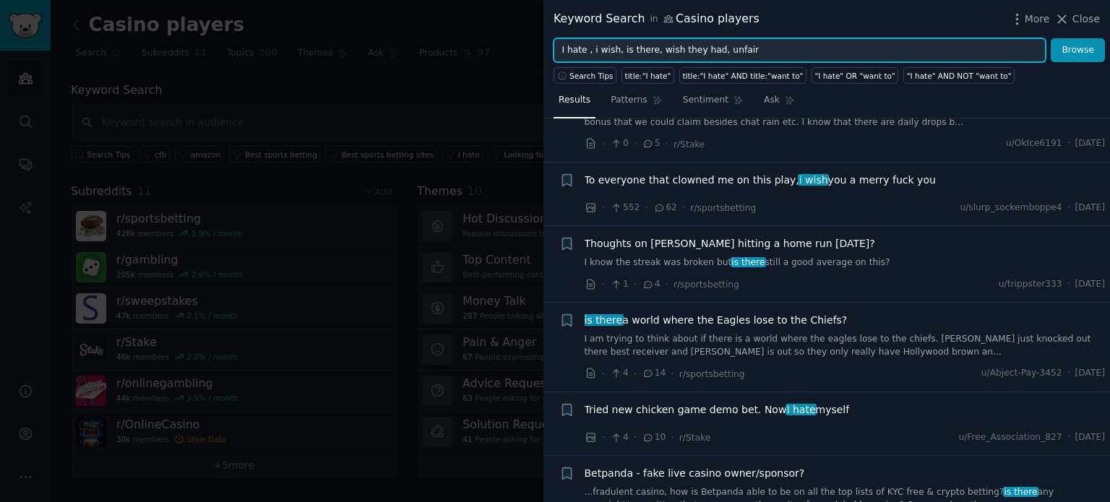
click at [766, 54] on input "I hate , i wish, is there, wish they had, unfair" at bounding box center [800, 50] width 492 height 25
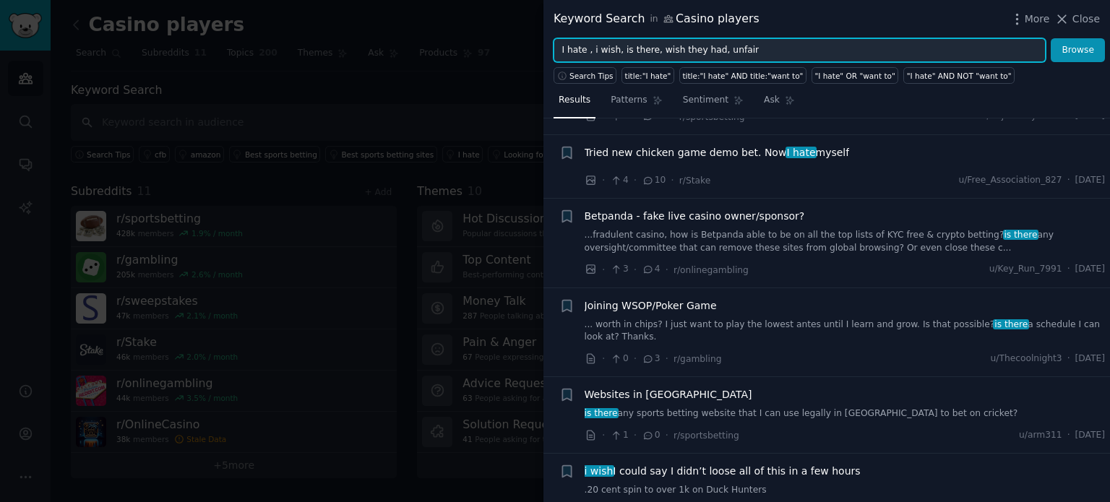
scroll to position [925, 0]
